Goal: Task Accomplishment & Management: Use online tool/utility

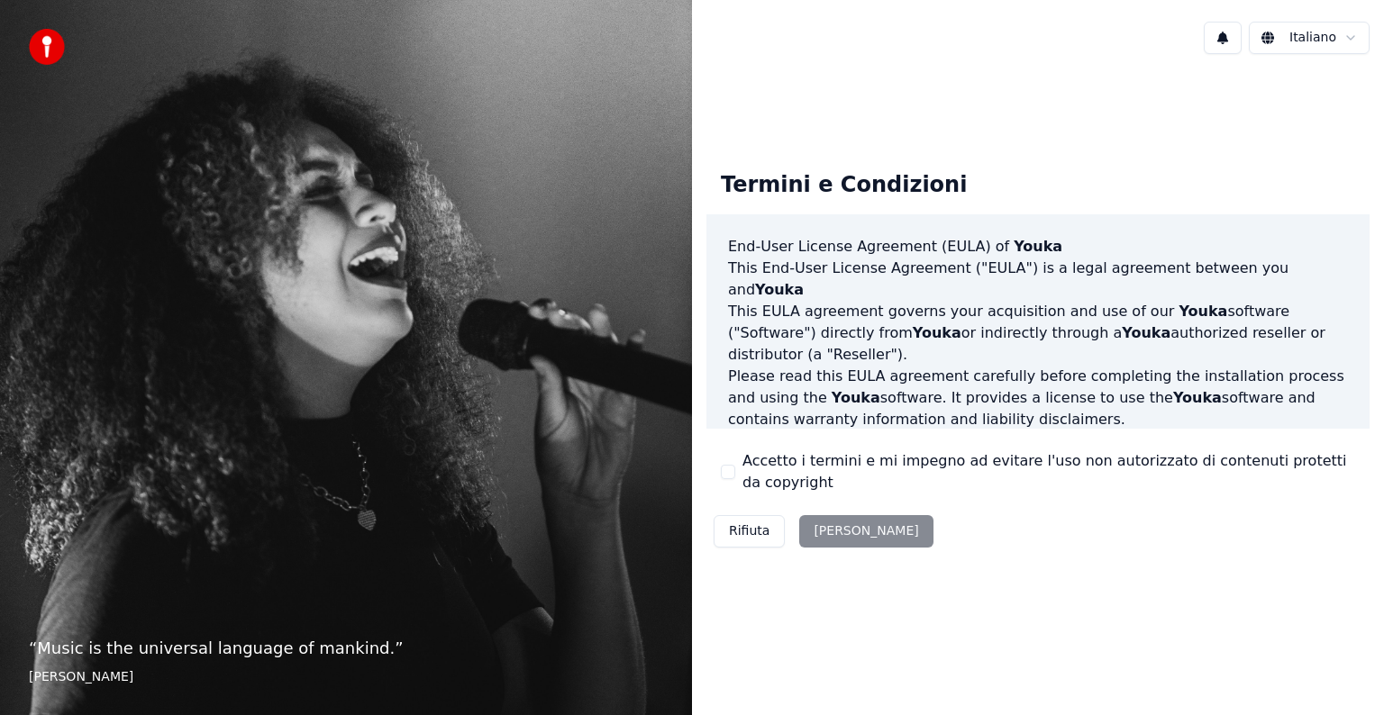
click at [836, 531] on div "Rifiuta Accetta" at bounding box center [823, 531] width 234 height 47
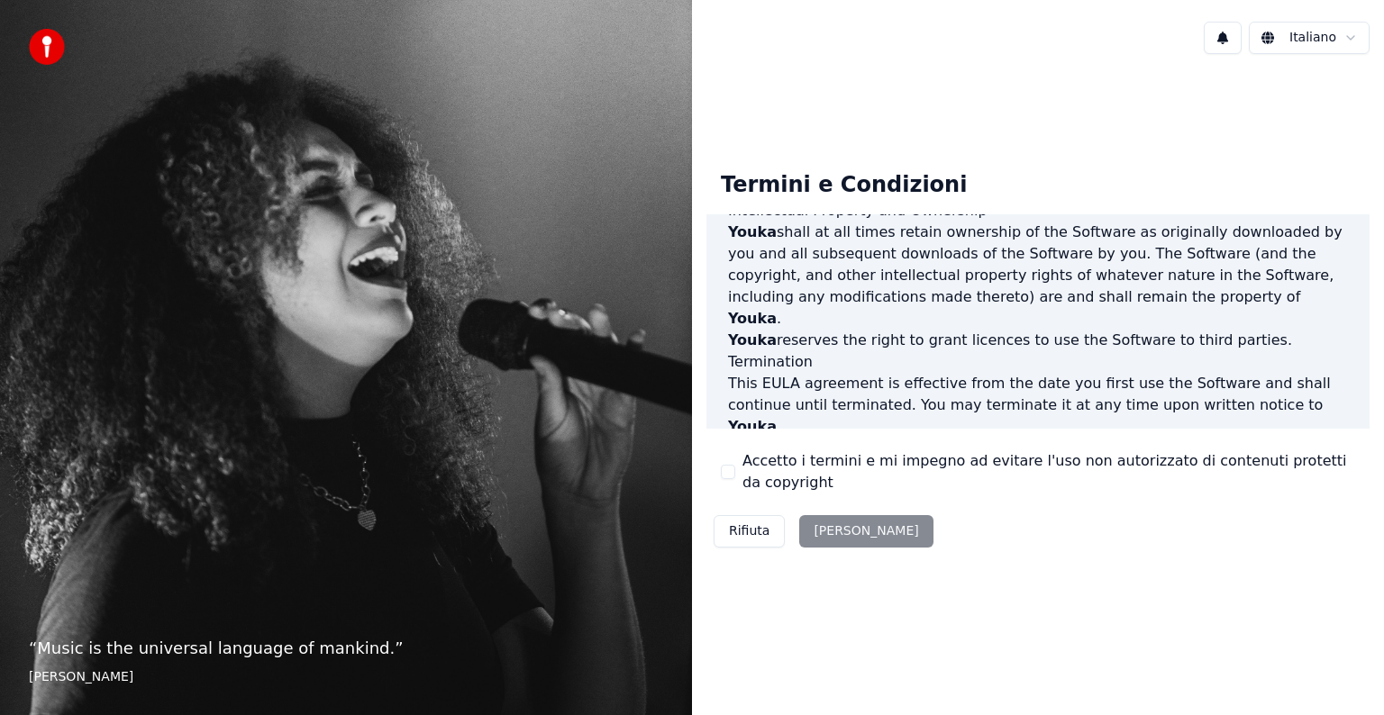
scroll to position [974, 0]
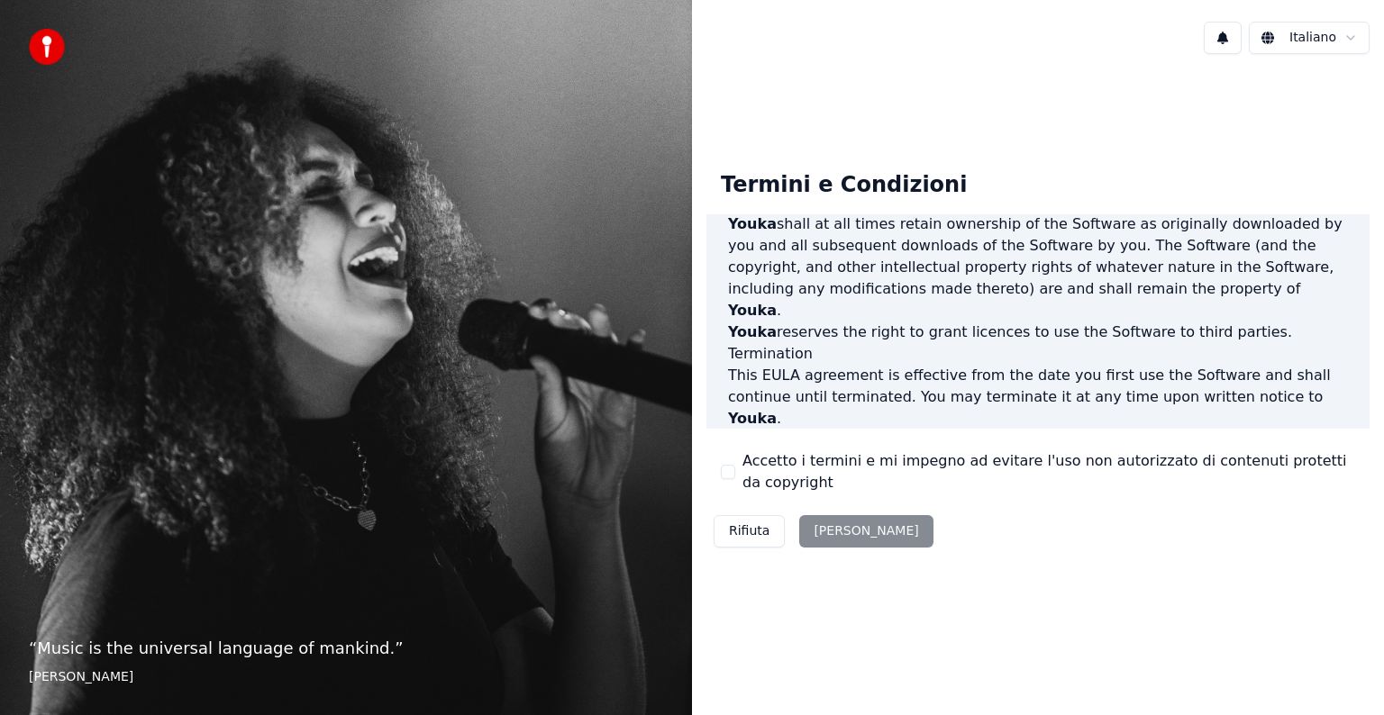
click at [727, 470] on button "Accetto i termini e mi impegno ad evitare l'uso non autorizzato di contenuti pr…" at bounding box center [728, 472] width 14 height 14
click at [832, 535] on button "Accetta" at bounding box center [865, 531] width 133 height 32
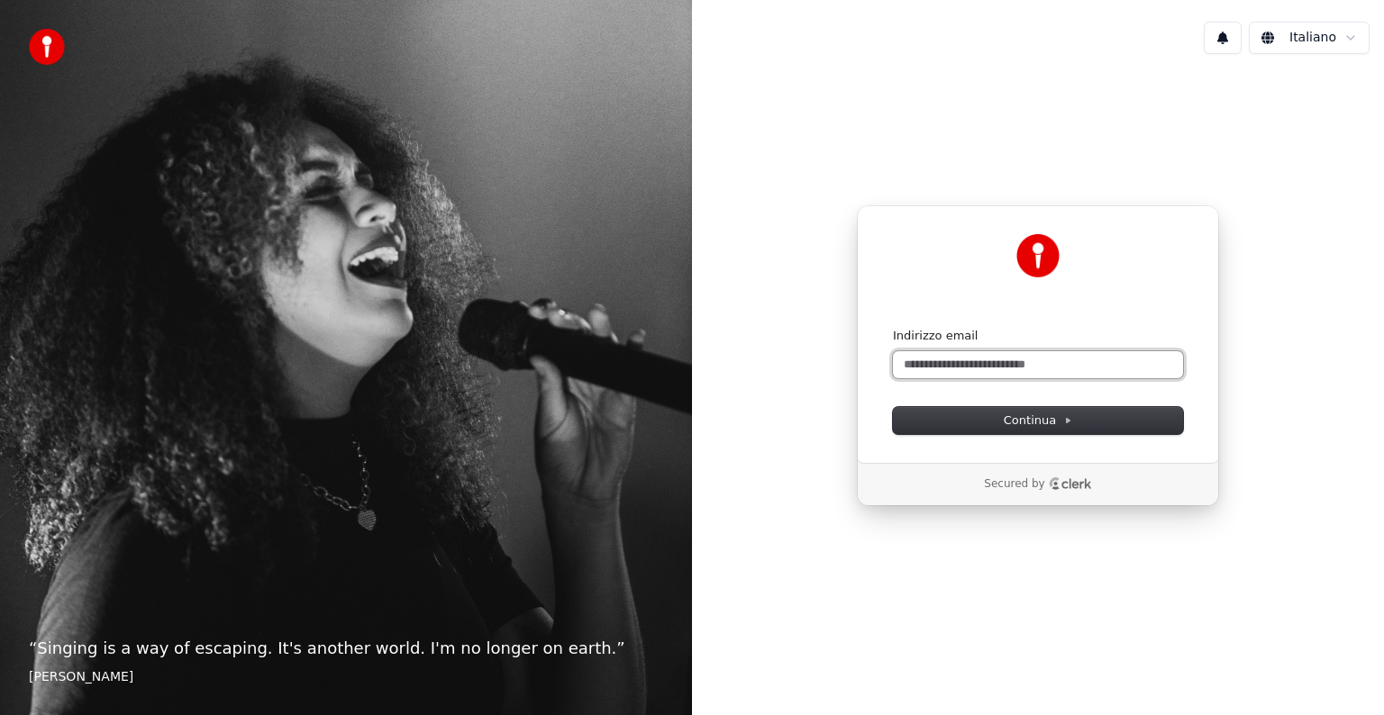
click at [998, 365] on input "Indirizzo email" at bounding box center [1038, 364] width 290 height 27
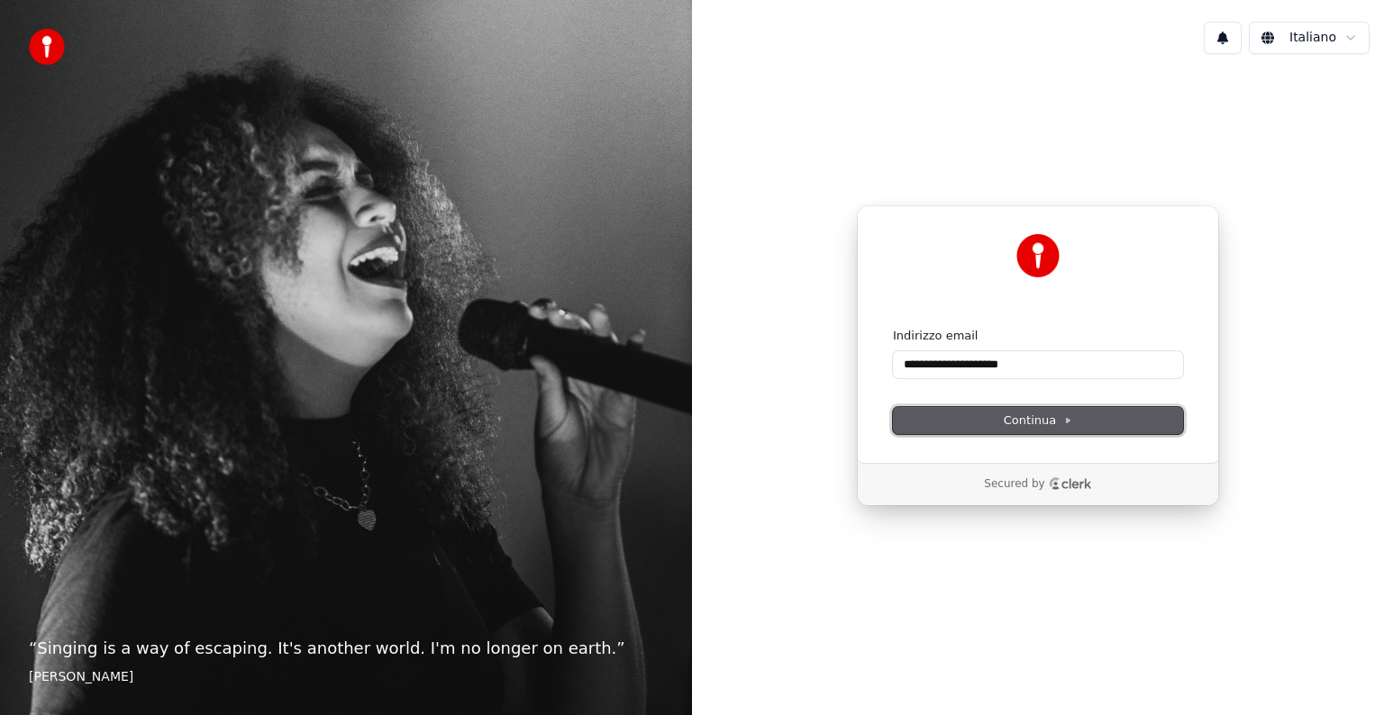
click at [1031, 422] on span "Continua" at bounding box center [1038, 421] width 68 height 16
type input "**********"
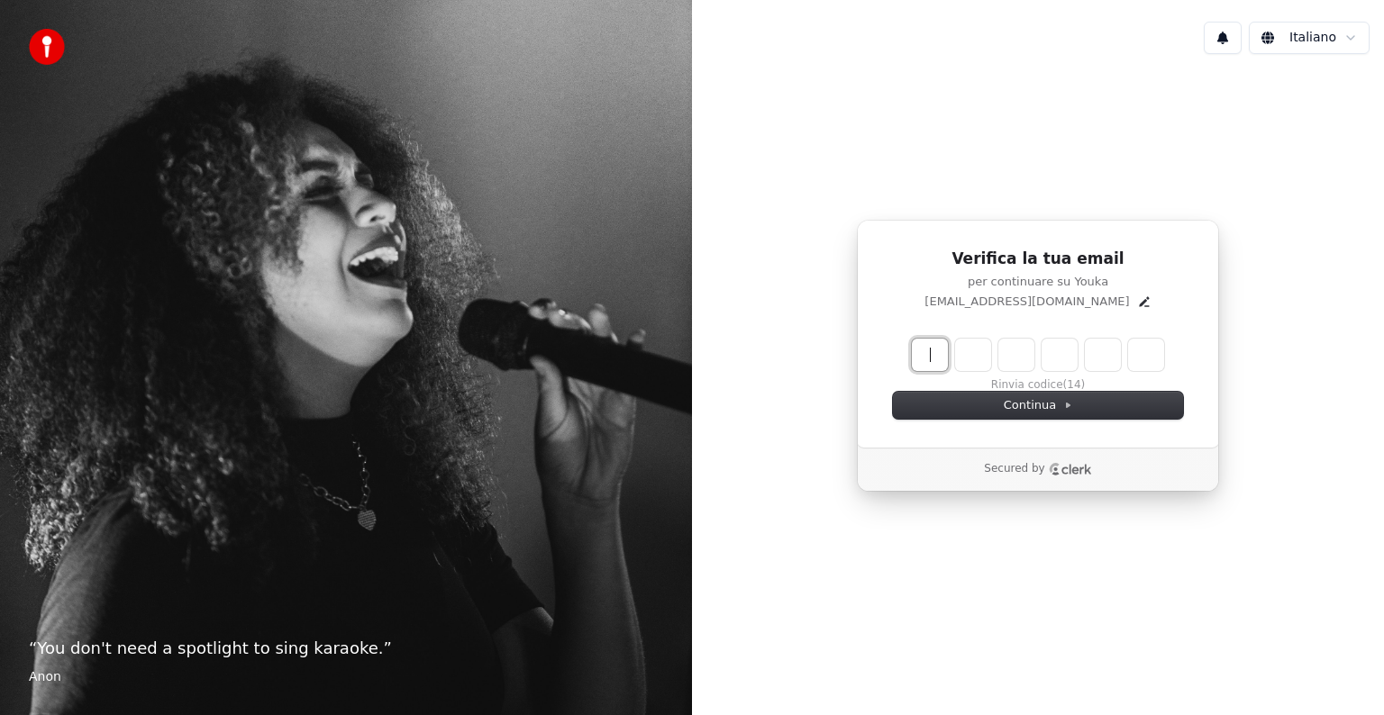
click at [934, 359] on input "Enter verification code" at bounding box center [1056, 355] width 288 height 32
type input "******"
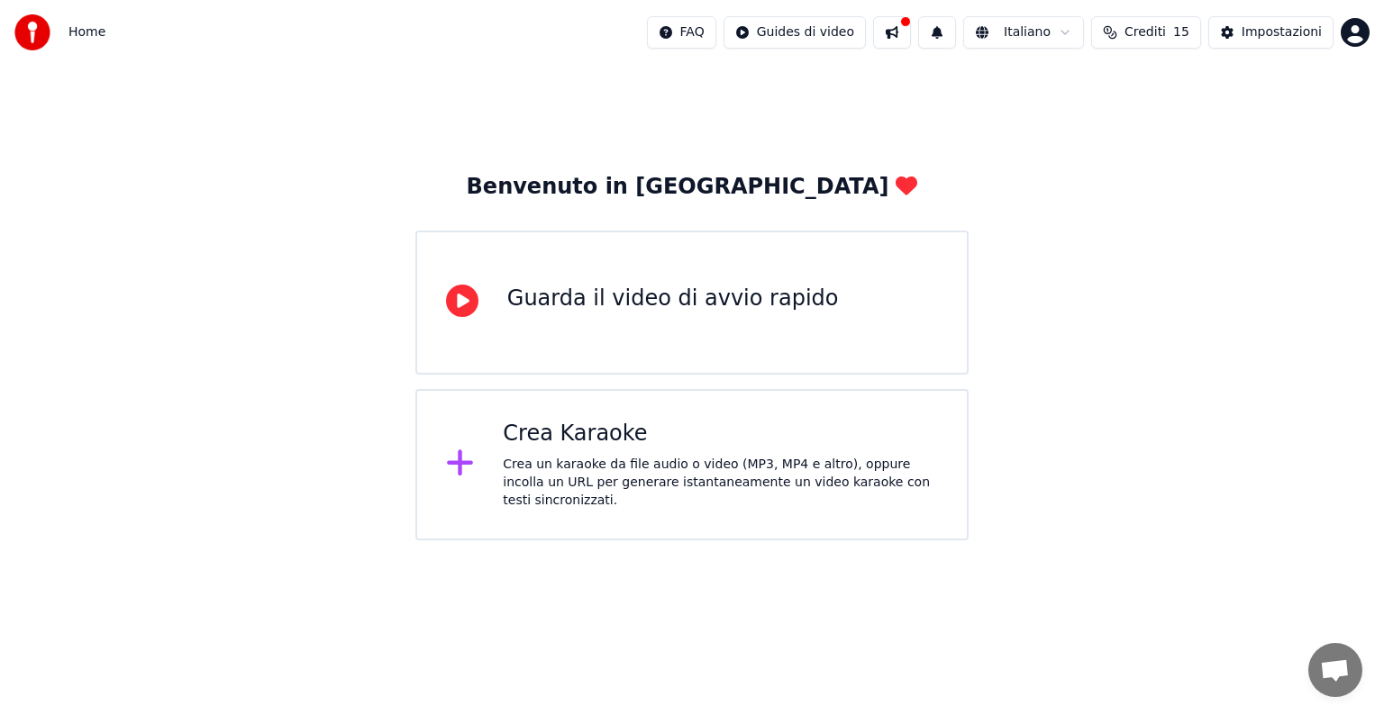
click at [456, 467] on icon at bounding box center [460, 463] width 29 height 32
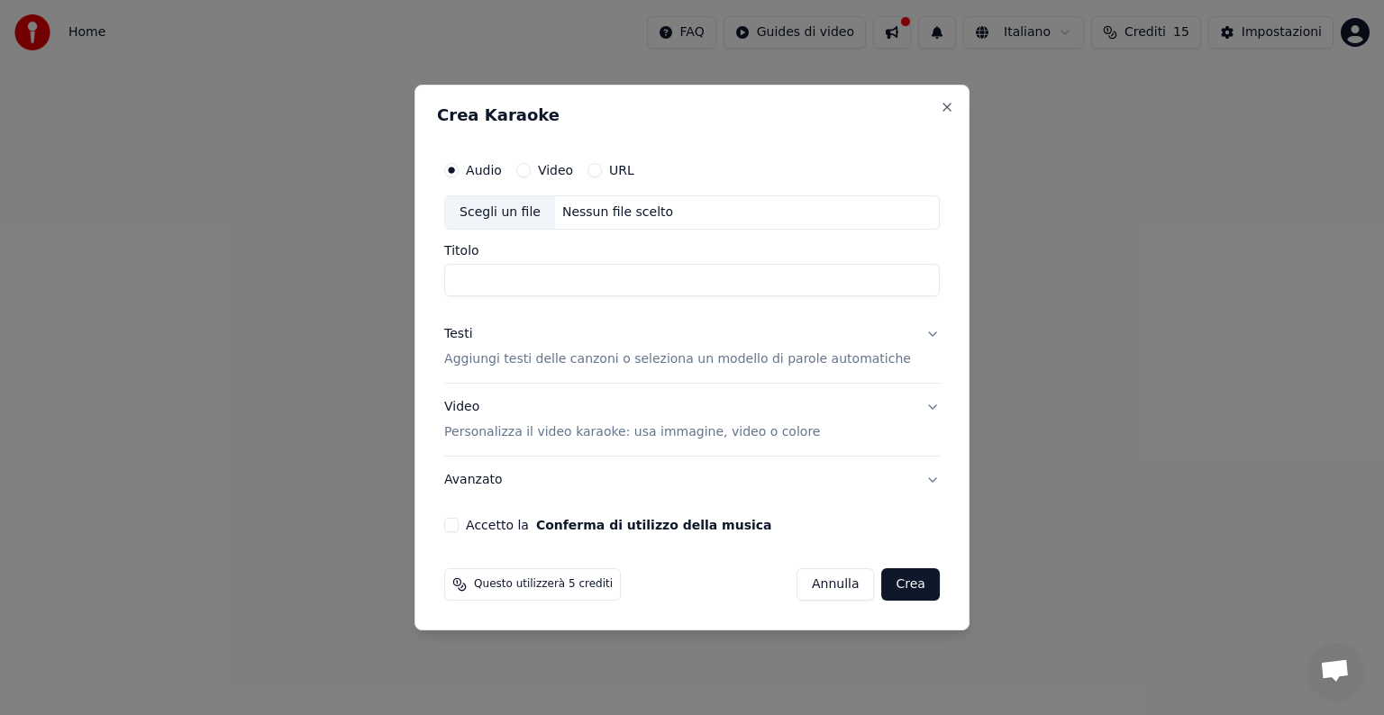
click at [906, 333] on button "Testi Aggiungi testi delle canzoni o seleziona un modello di parole automatiche" at bounding box center [692, 347] width 496 height 72
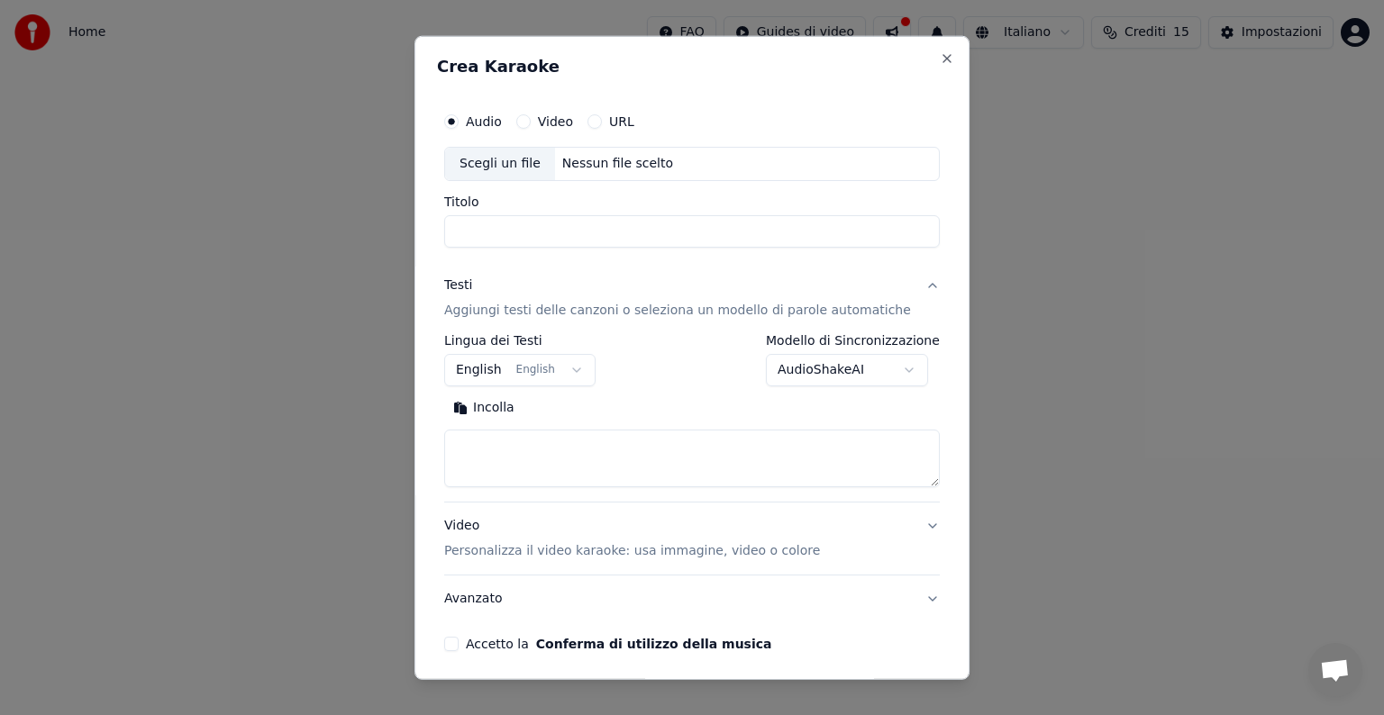
click at [577, 368] on button "English English" at bounding box center [519, 370] width 151 height 32
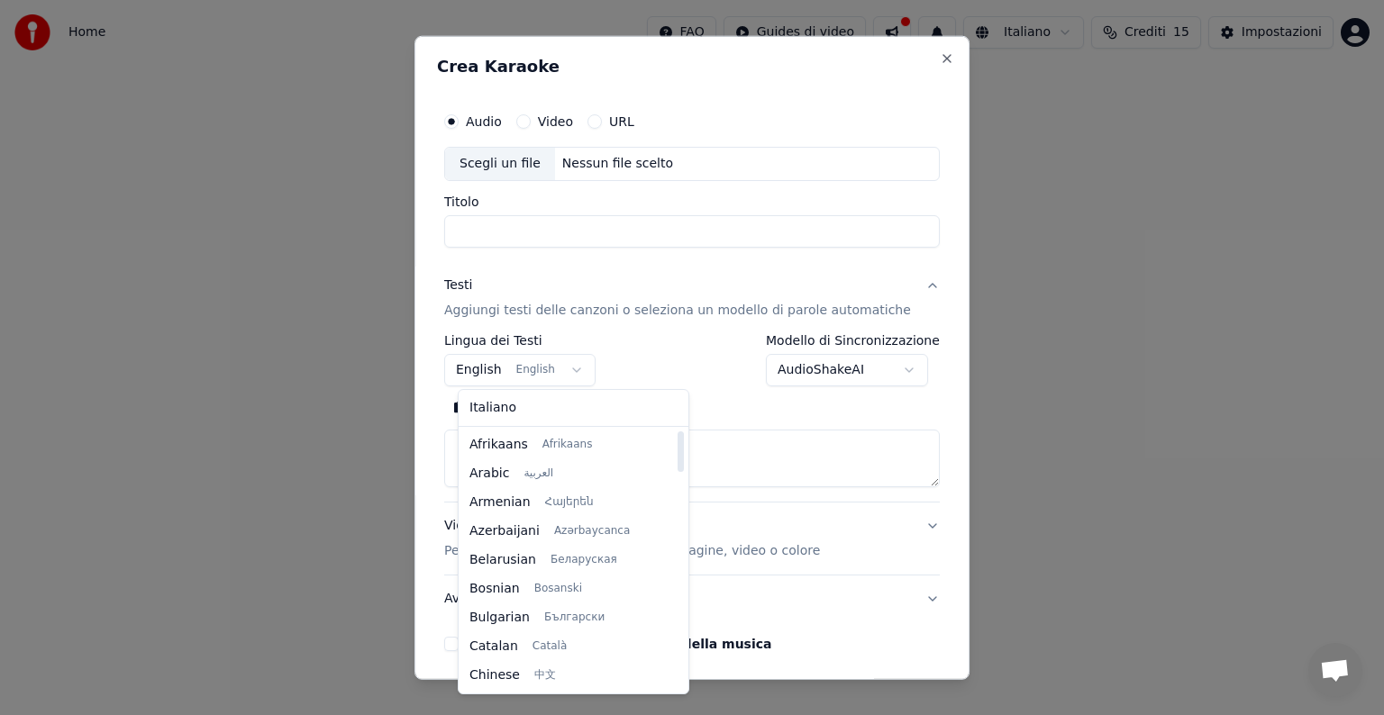
drag, startPoint x: 657, startPoint y: 474, endPoint x: 624, endPoint y: 410, distance: 72.1
click at [678, 432] on div at bounding box center [681, 452] width 6 height 41
select select "**"
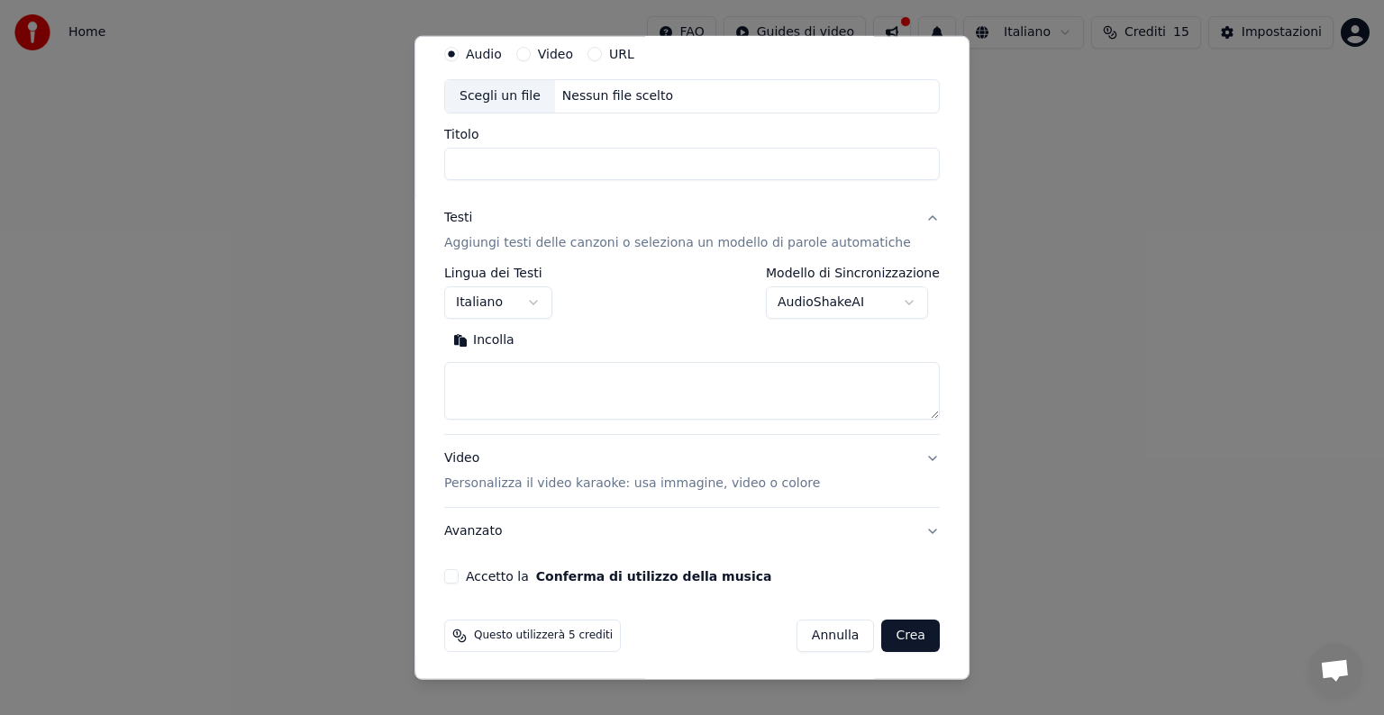
scroll to position [68, 0]
click at [808, 634] on button "Annulla" at bounding box center [836, 635] width 78 height 32
select select
